Goal: Information Seeking & Learning: Learn about a topic

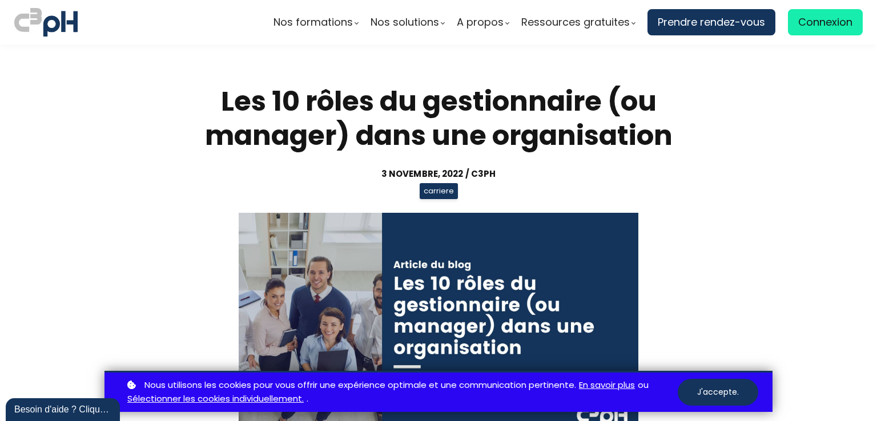
click at [813, 248] on section "Les 10 rôles du gestionnaire (ou manager) dans une organisation [DATE] / C3pH c…" at bounding box center [438, 265] width 877 height 441
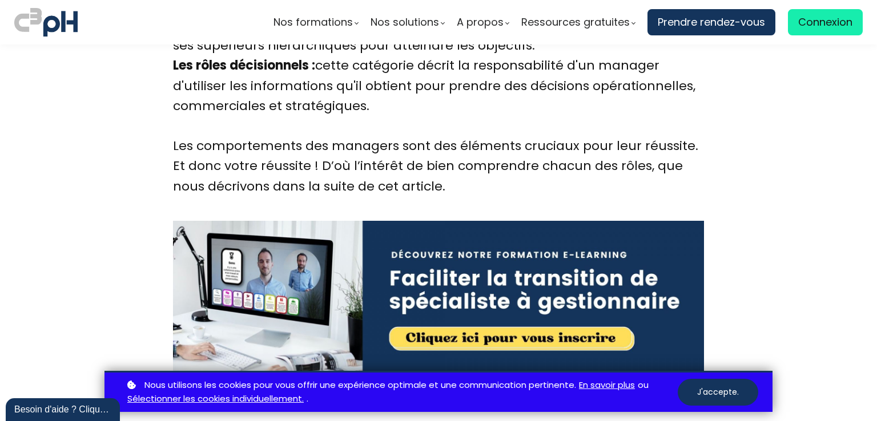
scroll to position [1105, 0]
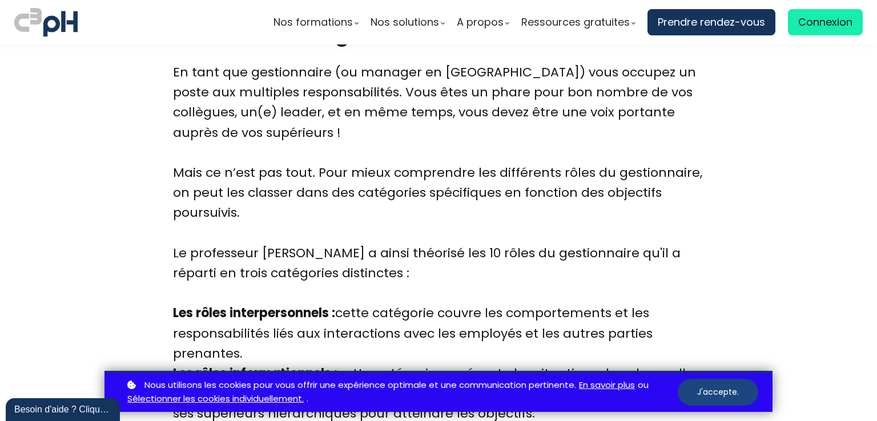
click at [726, 396] on button "J'accepte." at bounding box center [718, 392] width 80 height 27
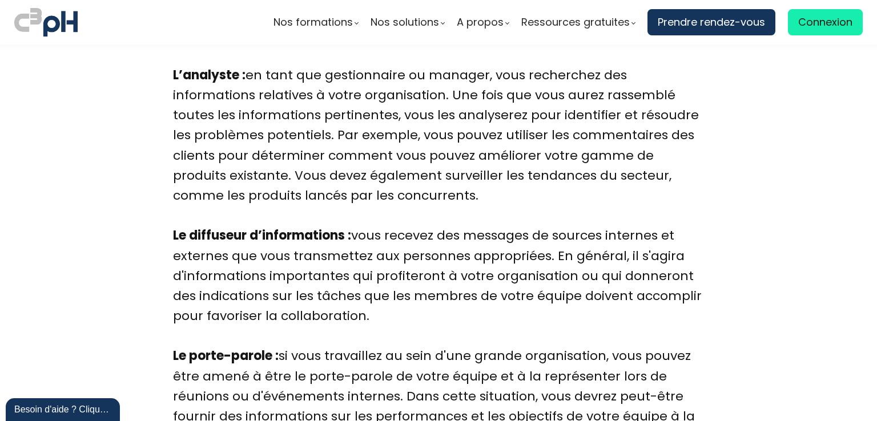
scroll to position [2664, 0]
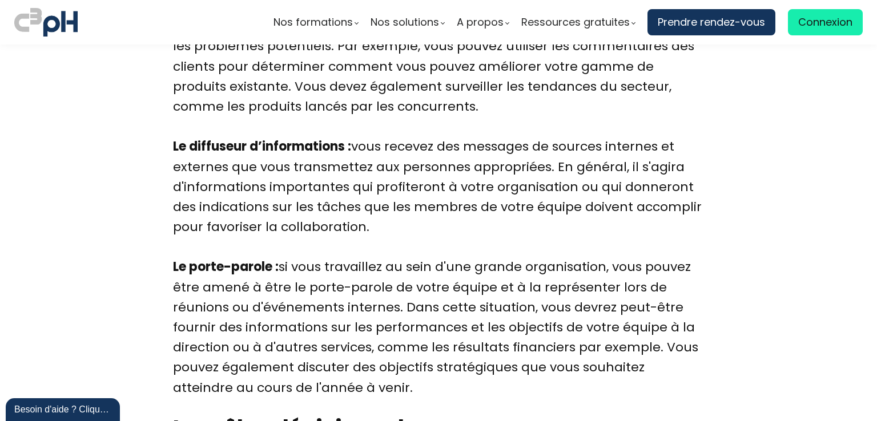
scroll to position [2361, 0]
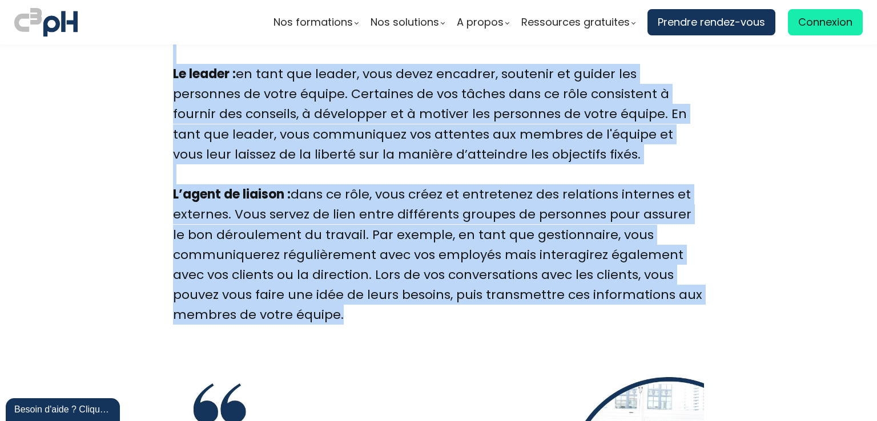
scroll to position [2126, 0]
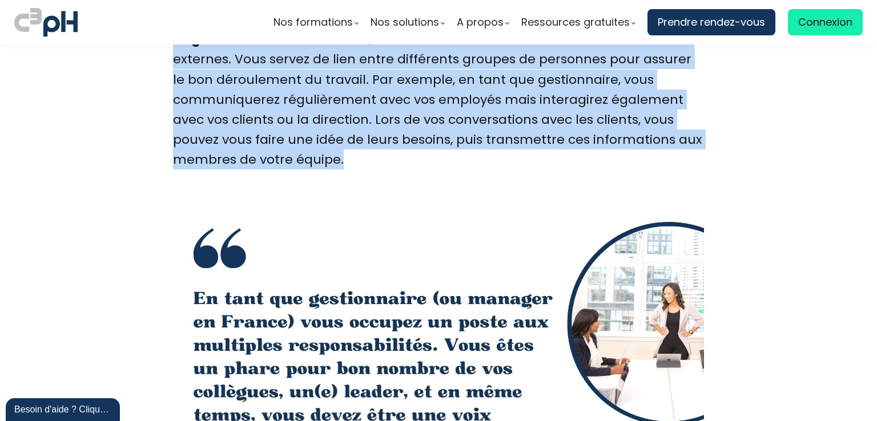
drag, startPoint x: 172, startPoint y: 144, endPoint x: 357, endPoint y: 238, distance: 207.5
copy div "Les rôles interpersonnels La figure de proue : en tant que gestionnaire ou mana…"
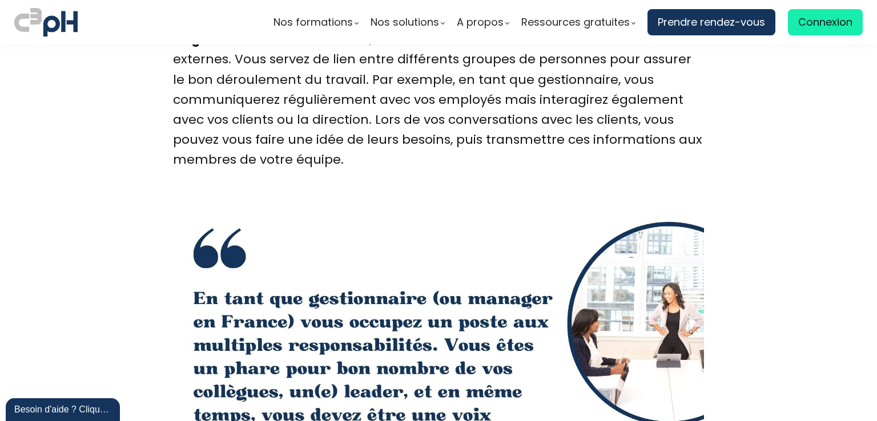
click at [870, 19] on div "Nos formations Parcours gestionnaire Parcours employés Nos formations e-learning" at bounding box center [540, 22] width 673 height 33
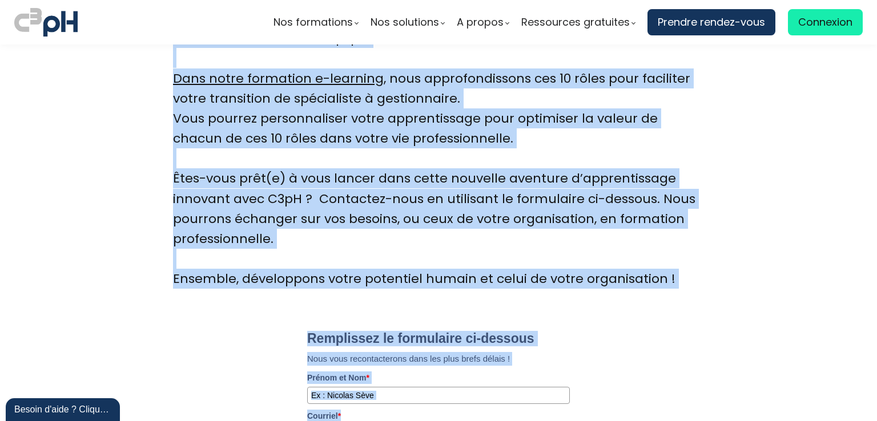
scroll to position [3772, 0]
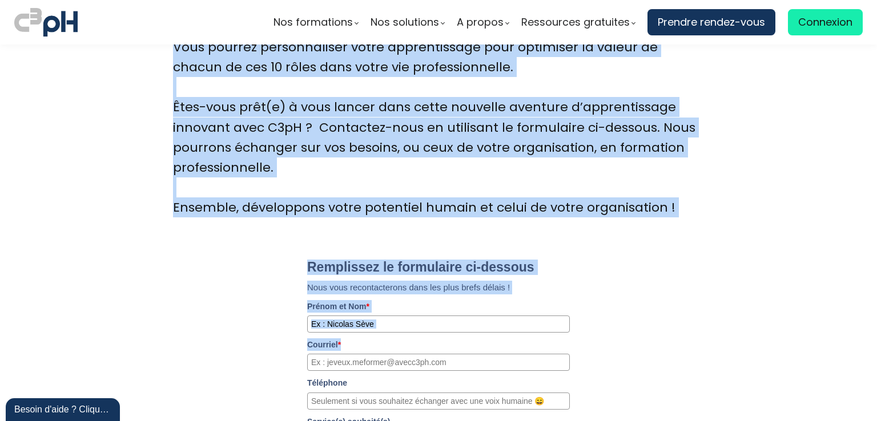
drag, startPoint x: 171, startPoint y: 92, endPoint x: 669, endPoint y: 206, distance: 510.6
copy div "Les rôles informationnels L’analyste : en tant que gestionnaire ou manager, vou…"
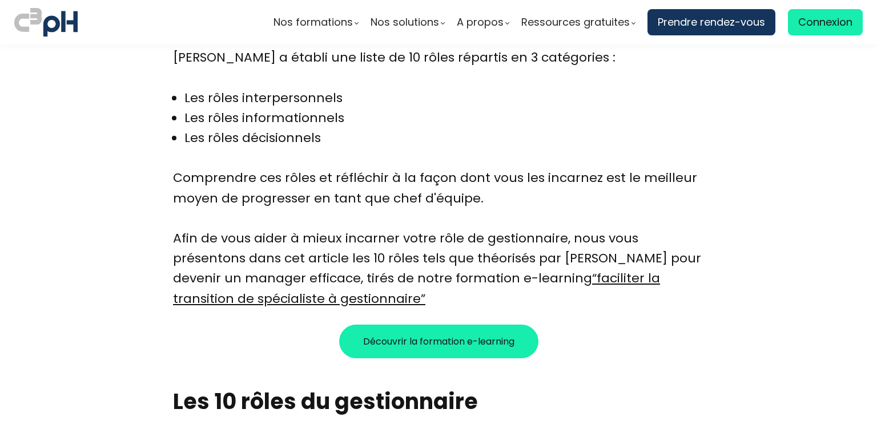
scroll to position [1105, 0]
